Goal: Obtain resource: Obtain resource

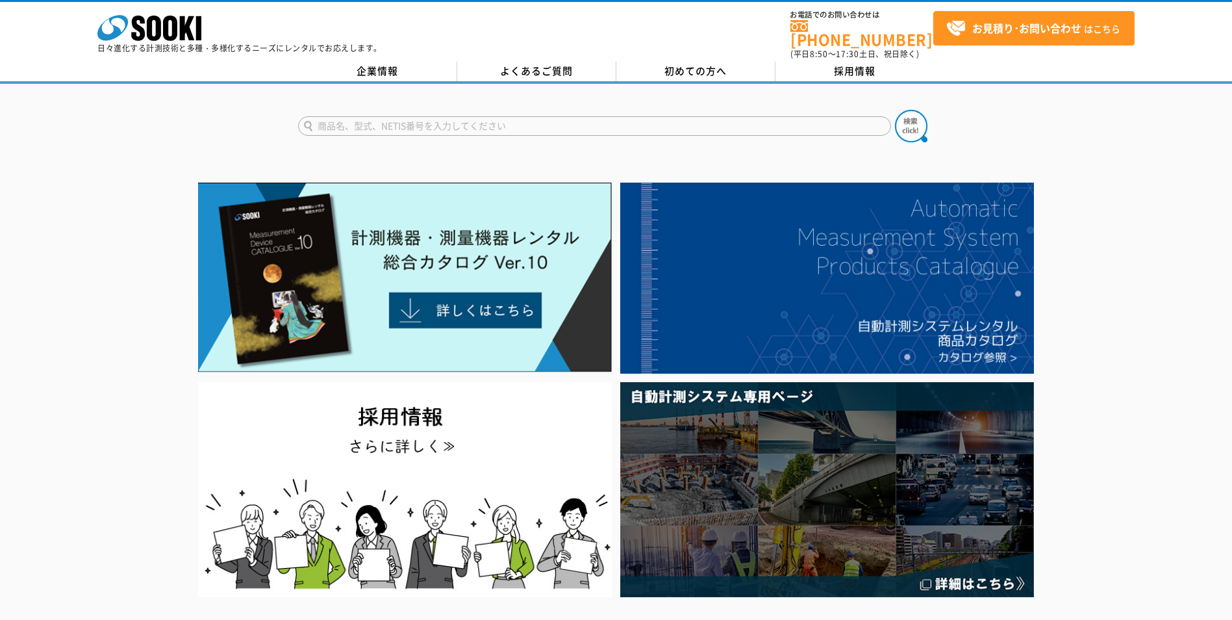
click at [340, 121] on input "text" at bounding box center [594, 125] width 593 height 19
type input "水位計システム"
click at [895, 110] on button at bounding box center [911, 126] width 32 height 32
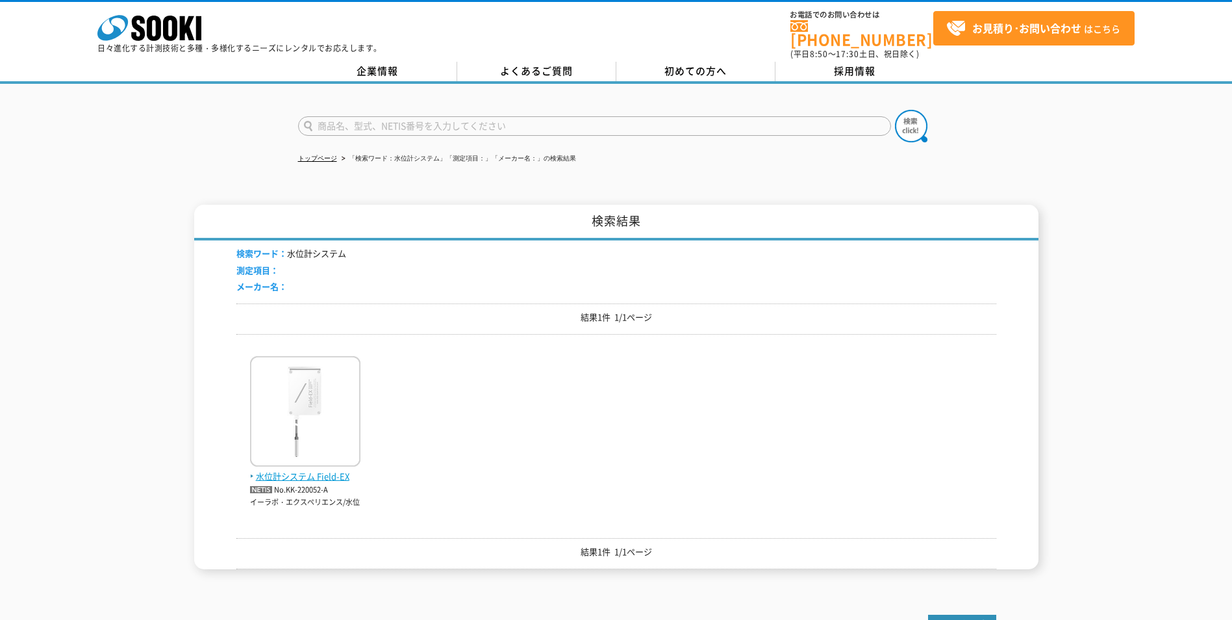
click at [304, 449] on img at bounding box center [305, 413] width 110 height 114
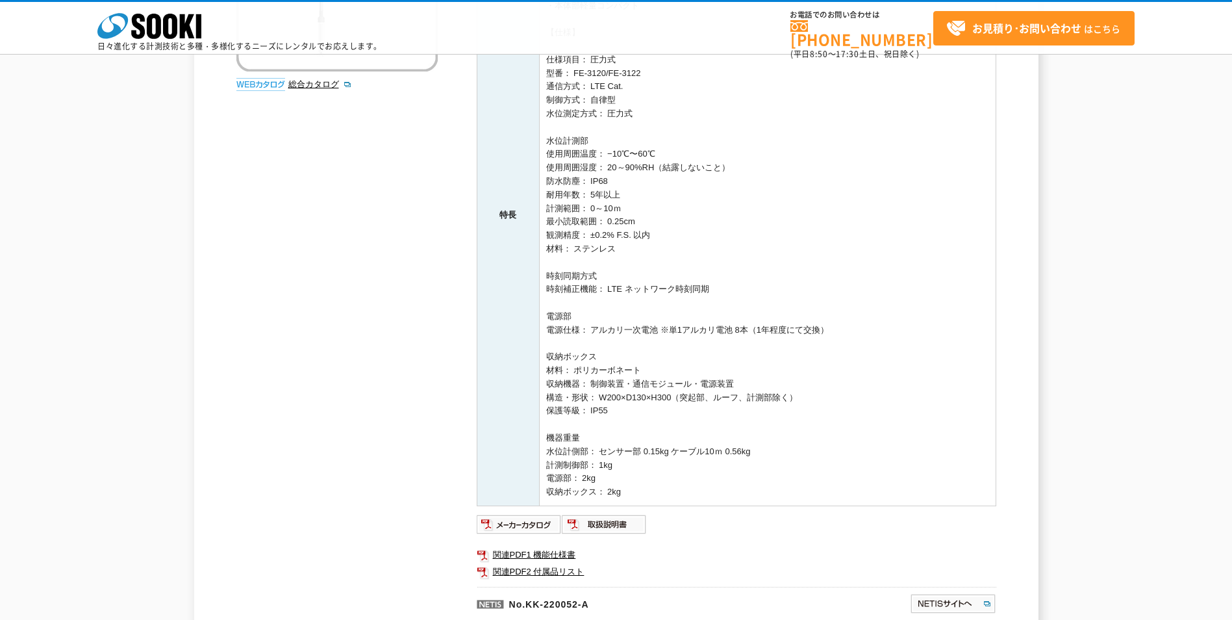
scroll to position [455, 0]
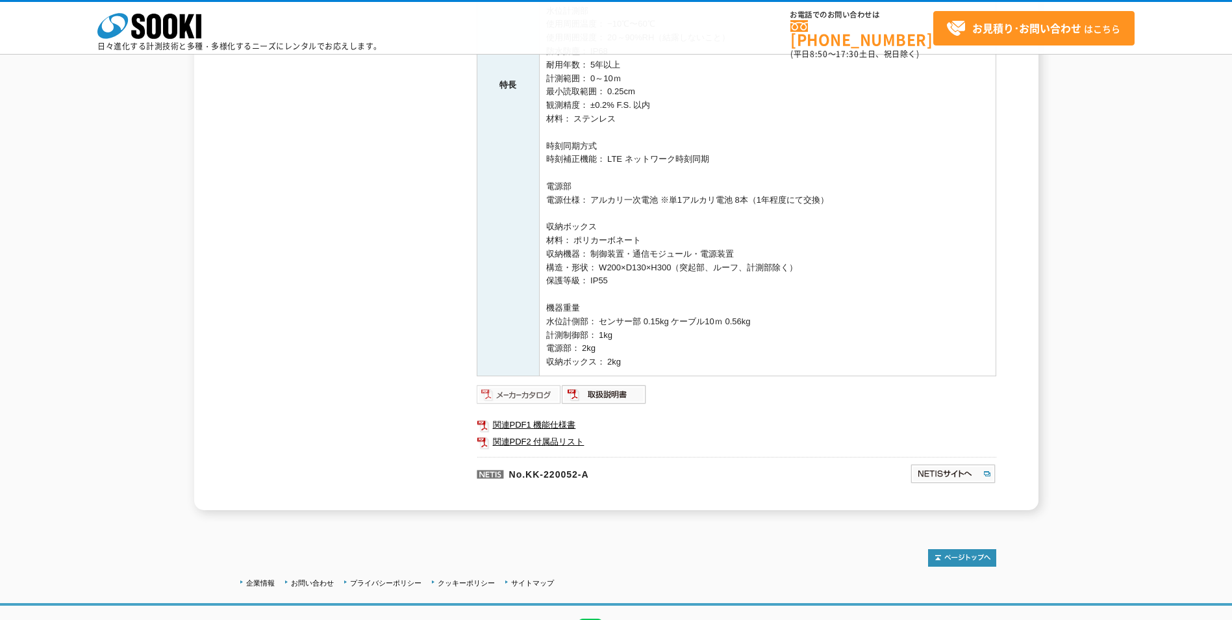
click at [527, 398] on img at bounding box center [519, 394] width 85 height 21
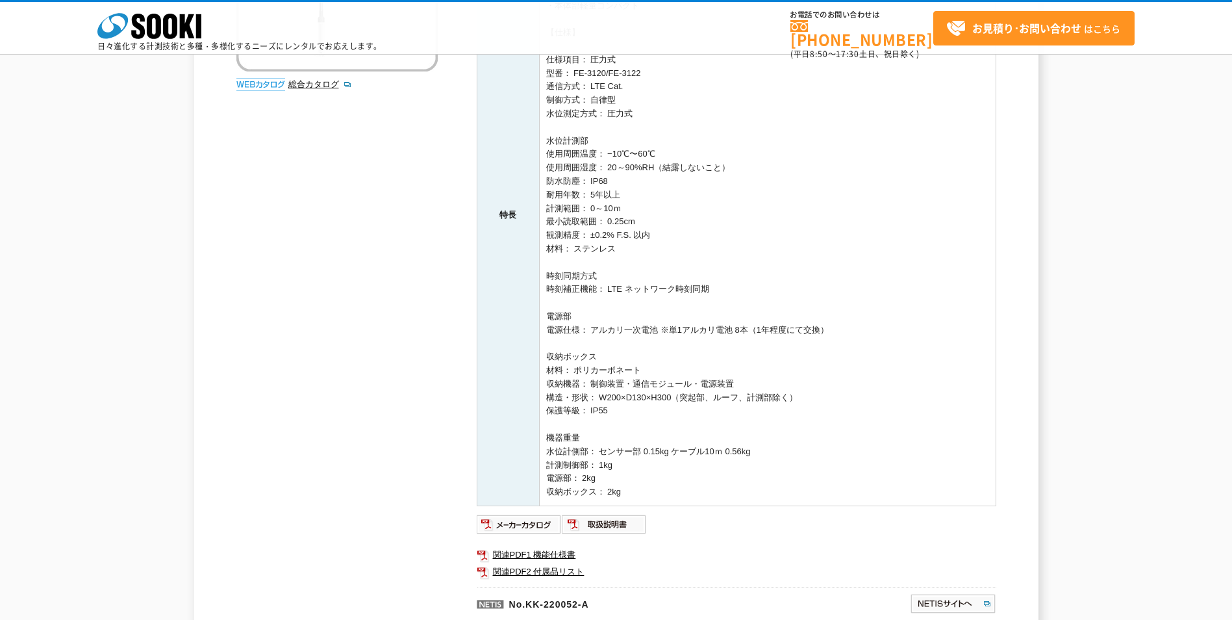
scroll to position [390, 0]
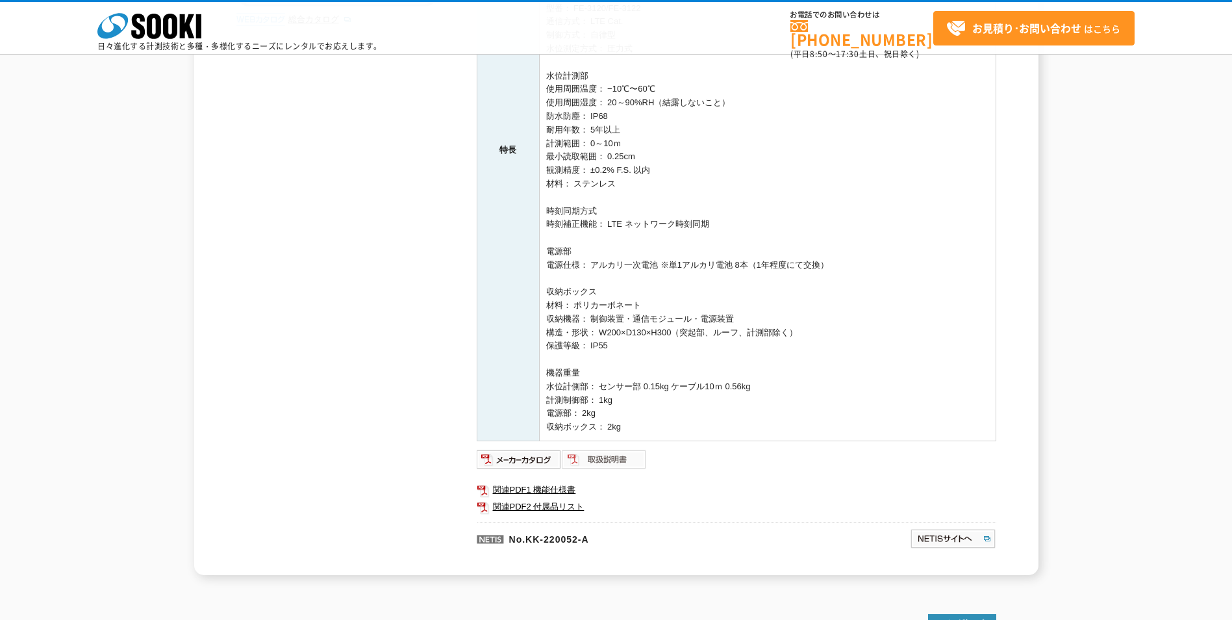
click at [582, 461] on img at bounding box center [604, 459] width 85 height 21
click at [546, 503] on link "関連PDF2 付属品リスト" at bounding box center [737, 506] width 520 height 17
click at [549, 491] on link "関連PDF1 機能仕様書" at bounding box center [737, 489] width 520 height 17
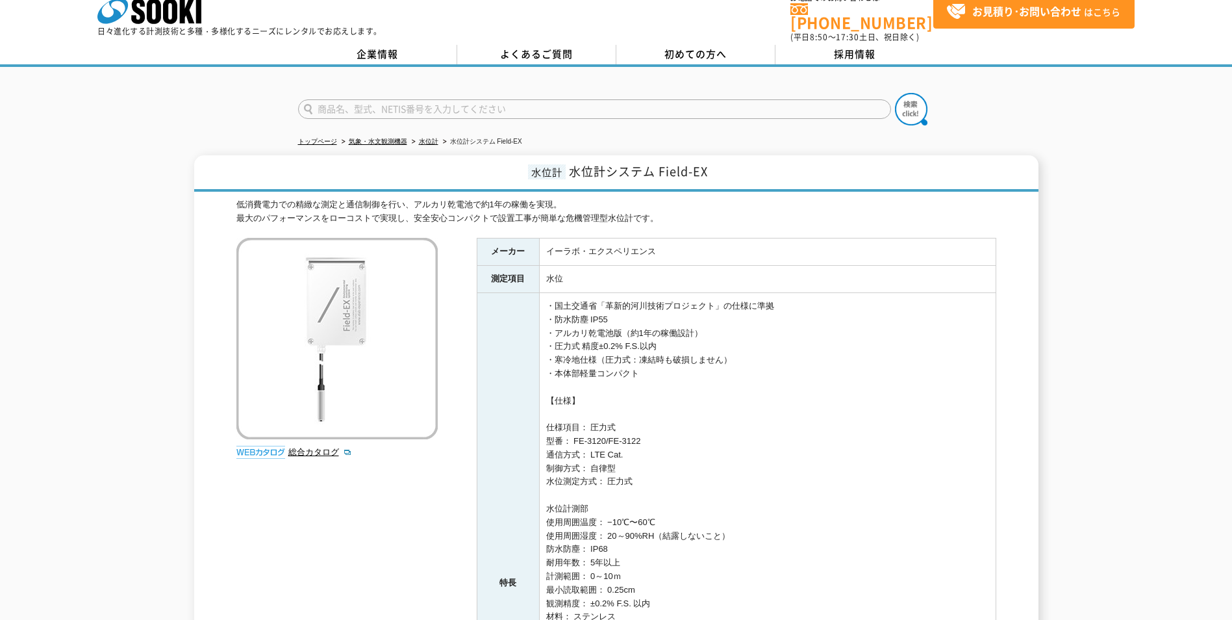
scroll to position [0, 0]
